Goal: Go to known website: Access a specific website the user already knows

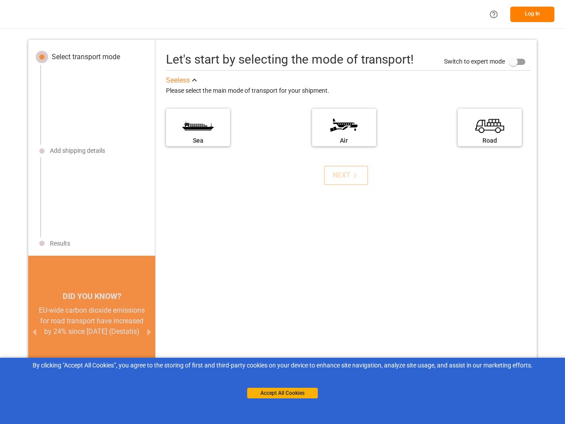
click at [283, 212] on div "Let's start by selecting the mode of transport! Switch to expert mode See less …" at bounding box center [346, 229] width 382 height 360
click at [494, 14] on icon "Help Center" at bounding box center [493, 14] width 9 height 9
click at [533, 14] on button "Log In" at bounding box center [533, 14] width 44 height 15
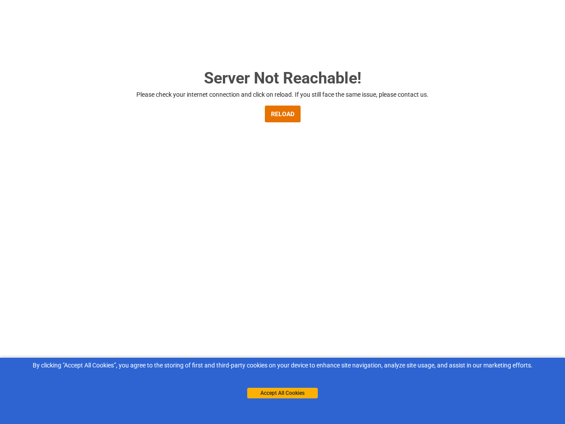
click at [42, 57] on div "Server Not Reachable! Please check your internet connection and click on reload…" at bounding box center [282, 228] width 565 height 457
click at [86, 57] on div "Server Not Reachable! Please check your internet connection and click on reload…" at bounding box center [282, 228] width 565 height 457
click at [42, 151] on main "Server Not Reachable! Please check your internet connection and click on reload…" at bounding box center [282, 261] width 565 height 391
click at [77, 151] on main "Server Not Reachable! Please check your internet connection and click on reload…" at bounding box center [281, 261] width 562 height 391
click at [42, 243] on main "Server Not Reachable! Please check your internet connection and click on reload…" at bounding box center [281, 261] width 562 height 391
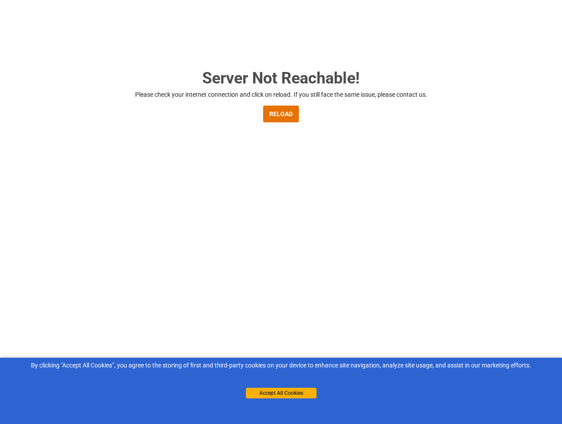
click at [60, 243] on main "Server Not Reachable! Please check your internet connection and click on reload…" at bounding box center [281, 261] width 562 height 391
